Goal: Information Seeking & Learning: Learn about a topic

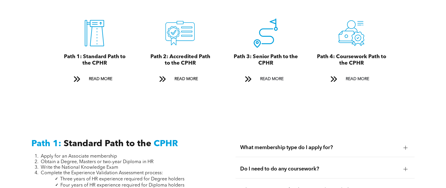
scroll to position [662, 0]
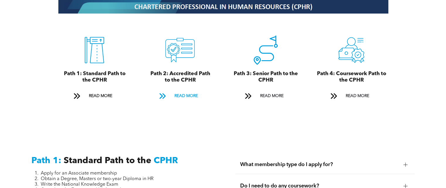
click at [191, 91] on span "READ MORE" at bounding box center [186, 96] width 28 height 11
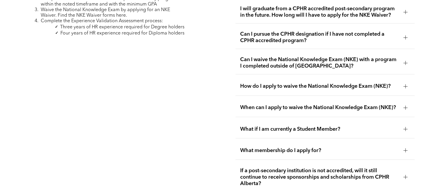
scroll to position [1019, 0]
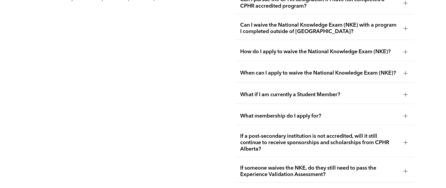
click at [311, 70] on span "When can I apply to waive the National Knowledge Exam (NKE)?" at bounding box center [319, 73] width 158 height 6
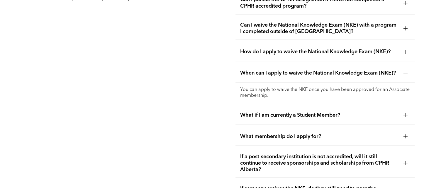
click at [311, 70] on span "When can I apply to waive the National Knowledge Exam (NKE)?" at bounding box center [319, 73] width 158 height 6
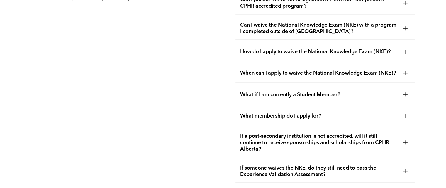
click at [314, 50] on div "How do I apply to waive the National Knowledge Exam (NKE)?" at bounding box center [324, 52] width 179 height 18
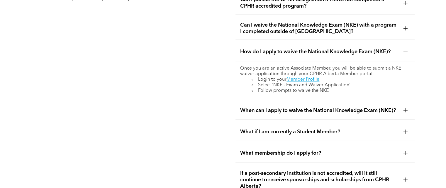
click at [314, 50] on div "How do I apply to waive the National Knowledge Exam (NKE)?" at bounding box center [324, 52] width 179 height 18
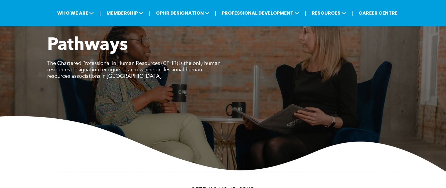
scroll to position [0, 0]
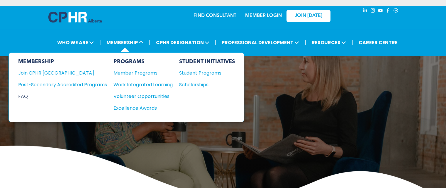
click at [26, 98] on div "FAQ" at bounding box center [58, 96] width 80 height 7
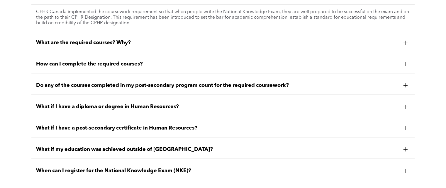
scroll to position [541, 0]
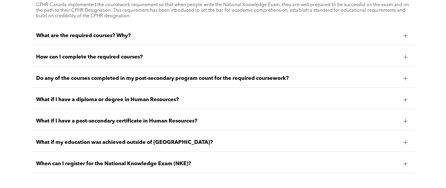
click at [404, 120] on div at bounding box center [405, 121] width 4 height 4
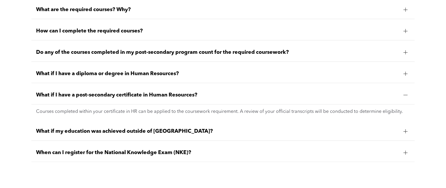
click at [406, 96] on div at bounding box center [405, 95] width 4 height 4
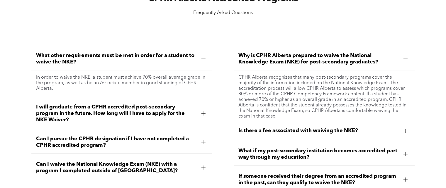
scroll to position [758, 0]
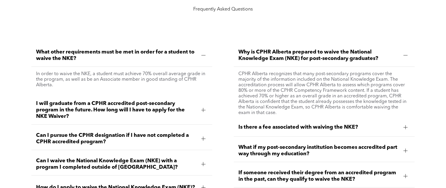
click at [407, 125] on div at bounding box center [405, 127] width 9 height 9
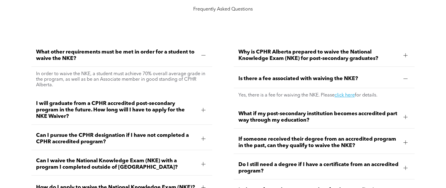
click at [202, 110] on div at bounding box center [203, 110] width 4 height 4
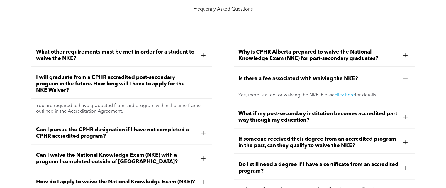
click at [205, 83] on div at bounding box center [203, 84] width 4 height 4
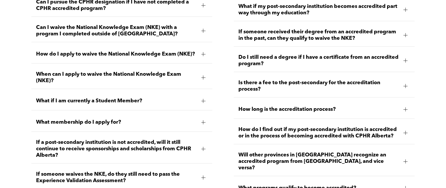
scroll to position [875, 0]
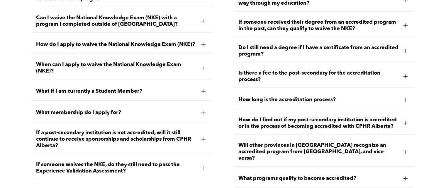
click at [121, 117] on div "What membership do I apply for?" at bounding box center [121, 113] width 181 height 18
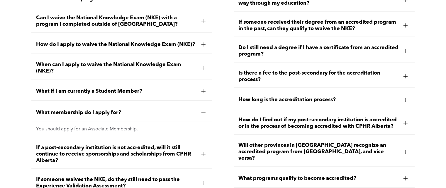
click at [121, 116] on span "What membership do I apply for?" at bounding box center [116, 113] width 160 height 6
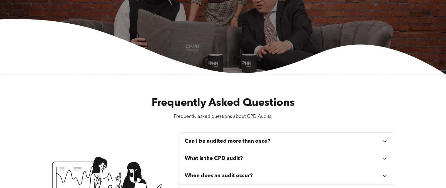
scroll to position [0, 0]
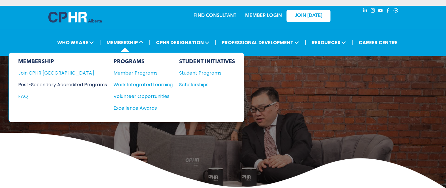
click at [95, 82] on div "Post-Secondary Accredited Programs" at bounding box center [58, 84] width 80 height 7
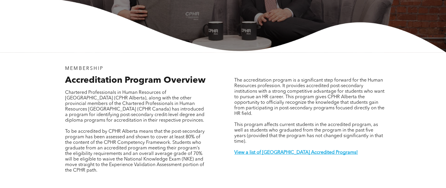
scroll to position [234, 0]
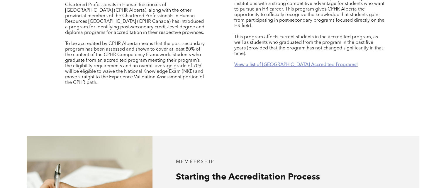
click at [257, 63] on strong "View a list of Alberta Accredited Programs!" at bounding box center [295, 65] width 123 height 5
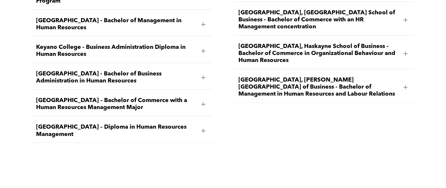
scroll to position [980, 0]
click at [405, 52] on div at bounding box center [405, 54] width 0 height 4
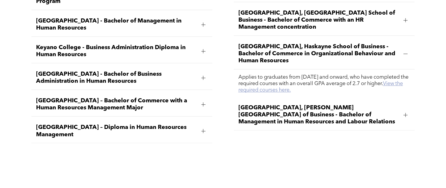
click at [328, 81] on link "View the required courses here." at bounding box center [320, 87] width 164 height 12
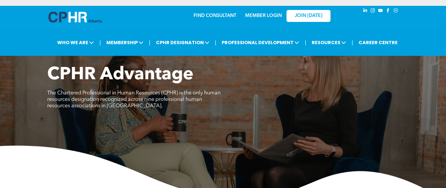
click at [80, 20] on img at bounding box center [74, 17] width 53 height 11
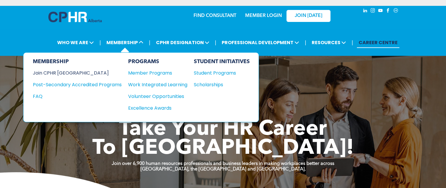
click at [68, 74] on div "Join CPHR [GEOGRAPHIC_DATA]" at bounding box center [73, 72] width 80 height 7
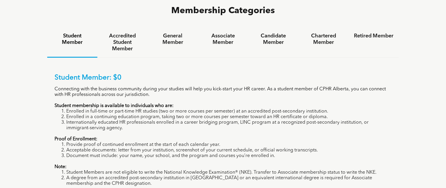
scroll to position [352, 0]
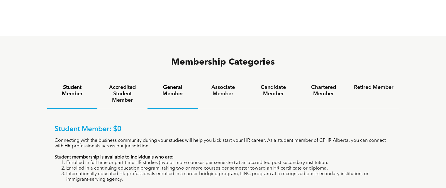
click at [175, 84] on h4 "General Member" at bounding box center [173, 90] width 40 height 13
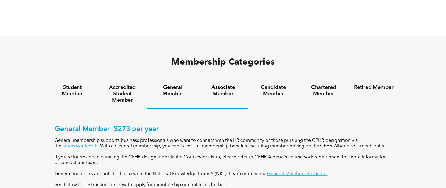
click at [223, 84] on h4 "Associate Member" at bounding box center [223, 90] width 40 height 13
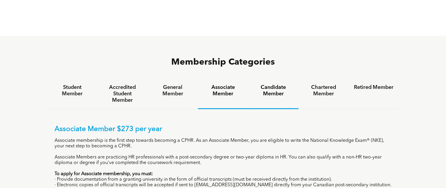
click at [281, 84] on h4 "Candidate Member" at bounding box center [273, 90] width 40 height 13
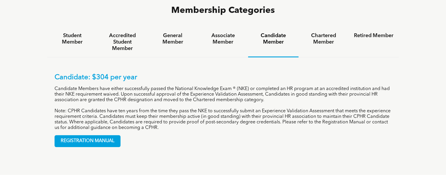
scroll to position [410, 0]
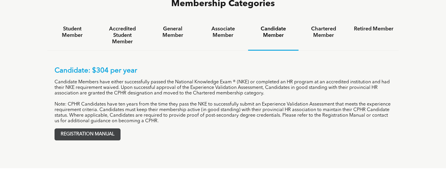
click at [107, 129] on span "REGISTRATION MANUAL" at bounding box center [87, 134] width 65 height 11
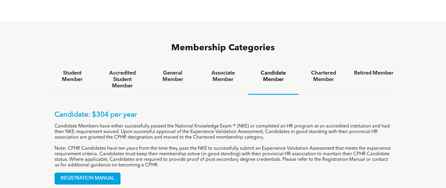
scroll to position [352, 0]
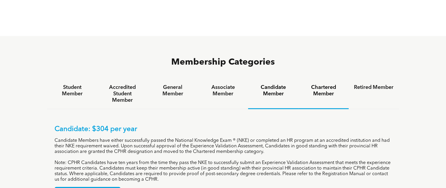
click at [332, 84] on h4 "Chartered Member" at bounding box center [323, 90] width 40 height 13
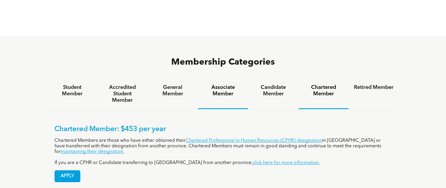
click at [211, 84] on h4 "Associate Member" at bounding box center [223, 90] width 40 height 13
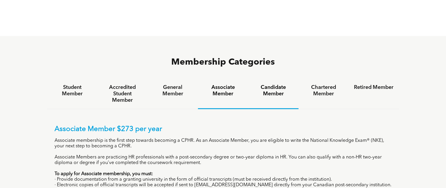
click at [274, 84] on h4 "Candidate Member" at bounding box center [273, 90] width 40 height 13
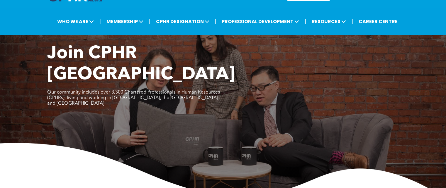
scroll to position [29, 0]
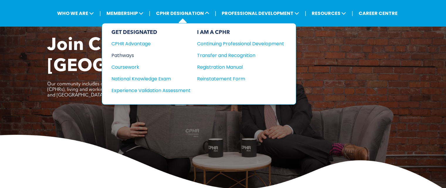
click at [124, 54] on div "Pathways" at bounding box center [146, 55] width 71 height 7
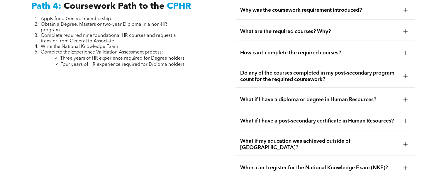
scroll to position [1760, 0]
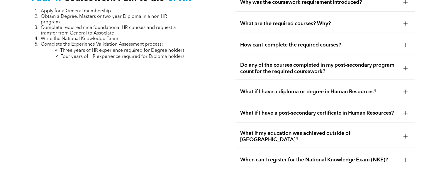
click at [406, 113] on div at bounding box center [405, 113] width 4 height 0
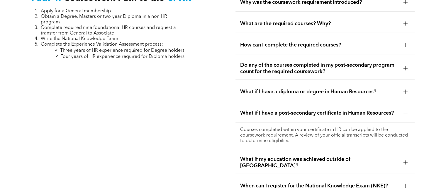
click at [405, 113] on div at bounding box center [405, 113] width 4 height 0
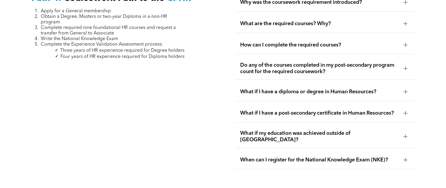
click at [396, 157] on span "When can I register for the National Knowledge Exam (NKE)?" at bounding box center [319, 160] width 158 height 6
click at [398, 157] on span "When can I register for the National Knowledge Exam (NKE)?" at bounding box center [319, 160] width 158 height 6
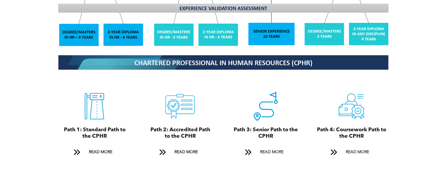
scroll to position [611, 0]
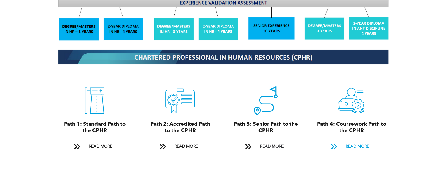
click at [356, 142] on span "READ MORE" at bounding box center [357, 146] width 28 height 11
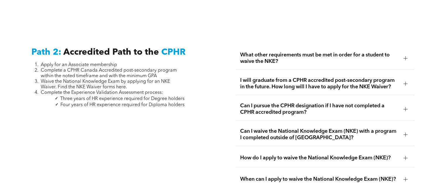
scroll to position [931, 0]
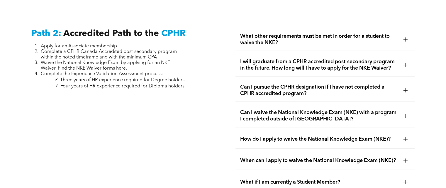
click at [404, 63] on div at bounding box center [405, 65] width 4 height 4
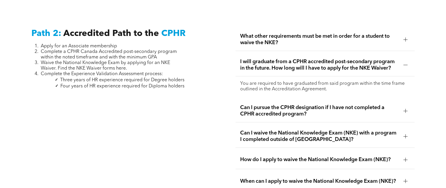
click at [404, 63] on div at bounding box center [405, 65] width 4 height 4
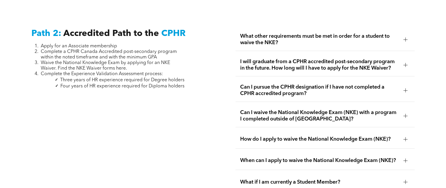
click at [408, 37] on div at bounding box center [405, 39] width 9 height 9
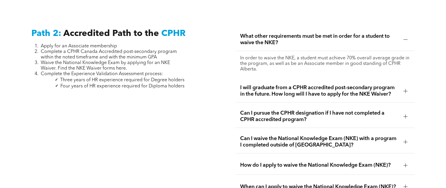
click at [408, 37] on div at bounding box center [405, 39] width 9 height 9
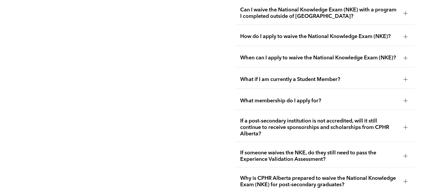
scroll to position [1051, 0]
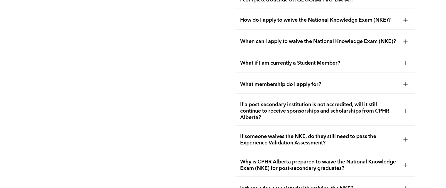
click at [403, 138] on div at bounding box center [405, 140] width 4 height 4
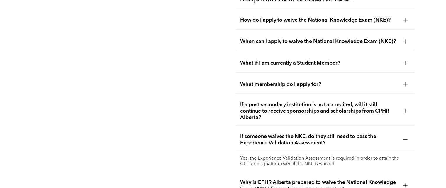
click at [403, 138] on div at bounding box center [405, 140] width 4 height 4
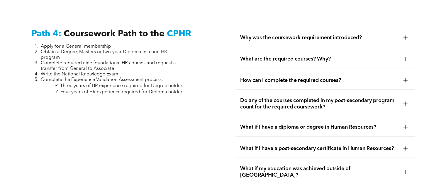
scroll to position [1730, 0]
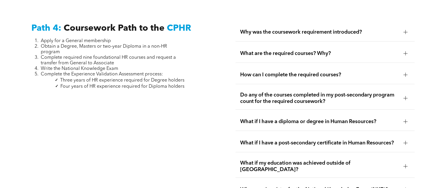
click at [406, 52] on div at bounding box center [405, 54] width 4 height 4
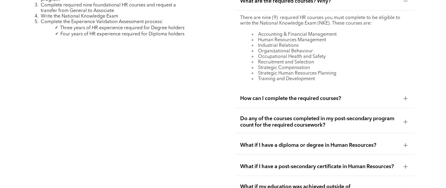
scroll to position [1789, 0]
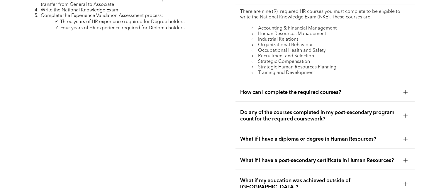
click at [304, 158] on span "What if I have a post-secondary certificate in Human Resources?" at bounding box center [319, 161] width 158 height 6
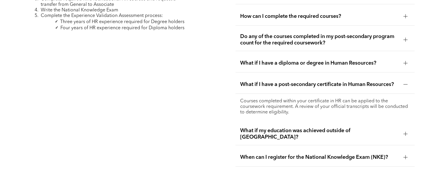
click at [306, 154] on span "When can I register for the National Knowledge Exam (NKE)?" at bounding box center [319, 157] width 158 height 6
